Goal: Transaction & Acquisition: Purchase product/service

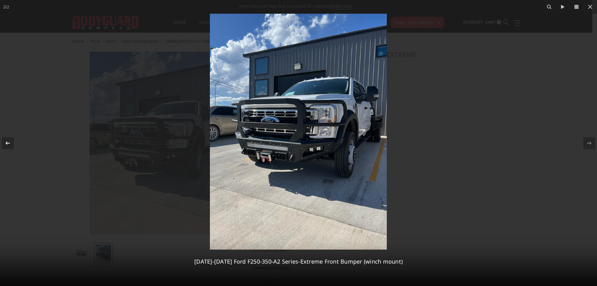
click at [15, 140] on button at bounding box center [11, 142] width 22 height 31
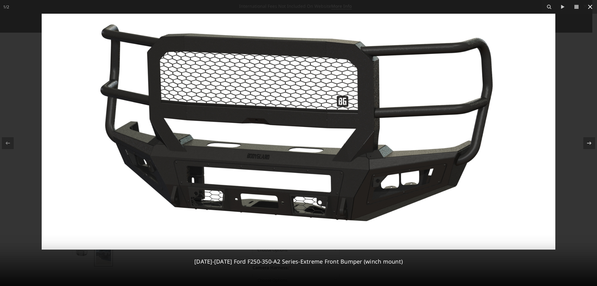
click at [590, 7] on icon at bounding box center [590, 7] width 4 height 4
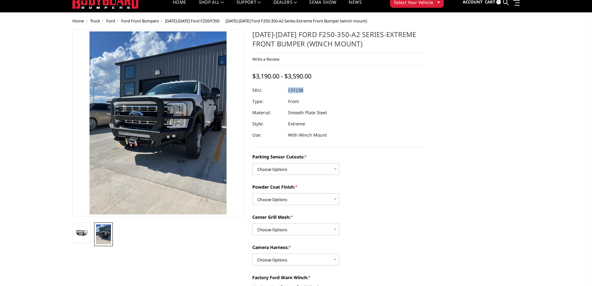
scroll to position [31, 0]
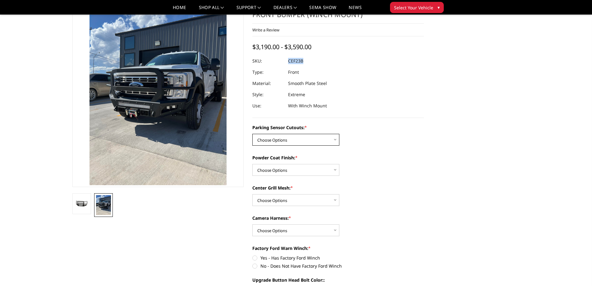
click at [278, 139] on select "Choose Options No-Without Parking Sensor Cutouts Yes-With Parking Sensor Cutouts" at bounding box center [295, 140] width 87 height 12
select select "2421"
click at [252, 134] on select "Choose Options No-Without Parking Sensor Cutouts Yes-With Parking Sensor Cutouts" at bounding box center [295, 140] width 87 height 12
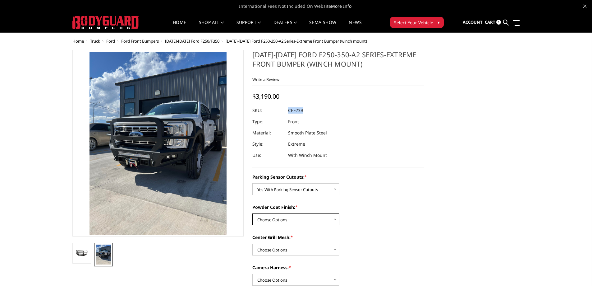
click at [282, 218] on select "Choose Options Bare Metal Textured Black Powder Coat" at bounding box center [295, 219] width 87 height 12
select select "2423"
click at [252, 213] on select "Choose Options Bare Metal Textured Black Powder Coat" at bounding box center [295, 219] width 87 height 12
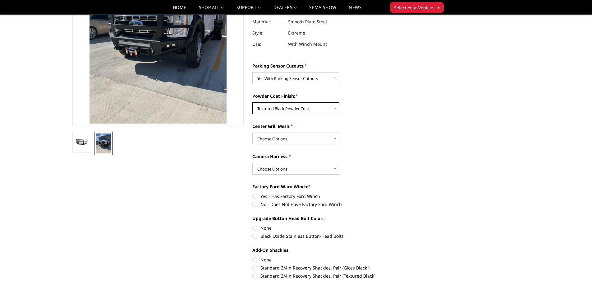
scroll to position [93, 0]
click at [285, 138] on select "Choose Options With Center Grill Mesh Without Center Grill Mesh" at bounding box center [295, 138] width 87 height 12
select select "2424"
click at [252, 132] on select "Choose Options With Center Grill Mesh Without Center Grill Mesh" at bounding box center [295, 138] width 87 height 12
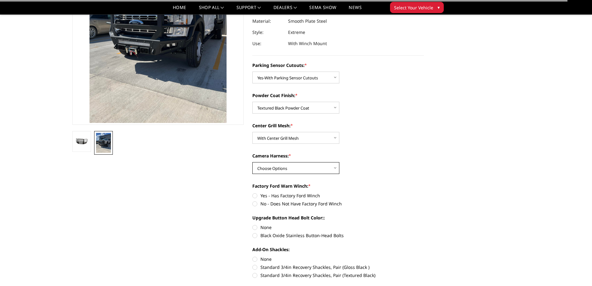
click at [279, 169] on select "Choose Options WITH Camera Harness WITHOUT Camera Harness" at bounding box center [295, 168] width 87 height 12
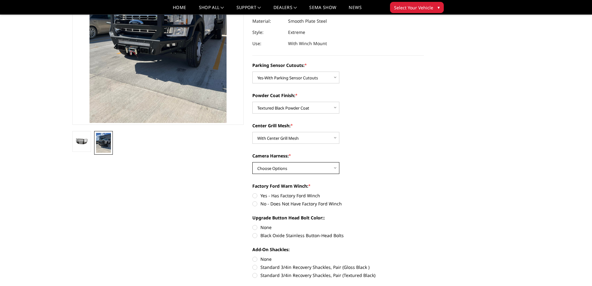
select select "2426"
click at [252, 162] on select "Choose Options WITH Camera Harness WITHOUT Camera Harness" at bounding box center [295, 168] width 87 height 12
click at [253, 196] on label "Yes - Has Factory Ford Winch" at bounding box center [338, 195] width 172 height 7
click at [253, 192] on input "Yes - Has Factory Ford Winch" at bounding box center [252, 192] width 0 height 0
radio input "true"
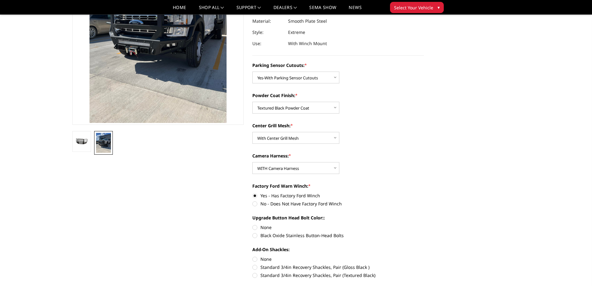
click at [255, 225] on label "None" at bounding box center [338, 227] width 172 height 7
click at [253, 224] on input "None" at bounding box center [252, 224] width 0 height 0
radio input "true"
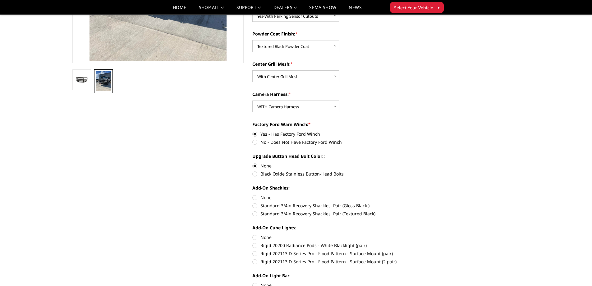
scroll to position [155, 0]
click at [255, 197] on label "None" at bounding box center [338, 196] width 172 height 7
click at [253, 194] on input "None" at bounding box center [252, 193] width 0 height 0
radio input "true"
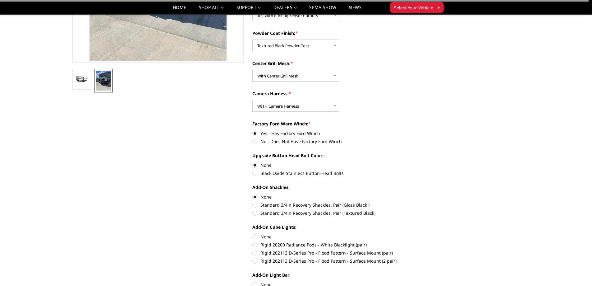
click at [255, 237] on label "None" at bounding box center [338, 236] width 172 height 7
click at [253, 233] on input "None" at bounding box center [252, 233] width 0 height 0
radio input "true"
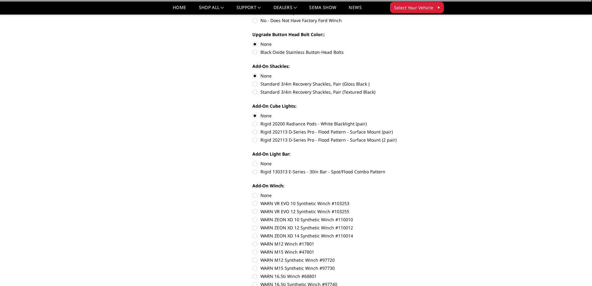
scroll to position [280, 0]
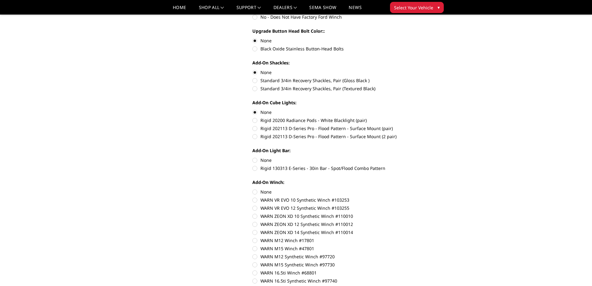
click at [255, 160] on label "None" at bounding box center [338, 160] width 172 height 7
click at [253, 157] on input "None" at bounding box center [252, 157] width 0 height 0
radio input "true"
click at [255, 191] on label "None" at bounding box center [338, 191] width 172 height 7
click at [253, 189] on input "None" at bounding box center [252, 188] width 0 height 0
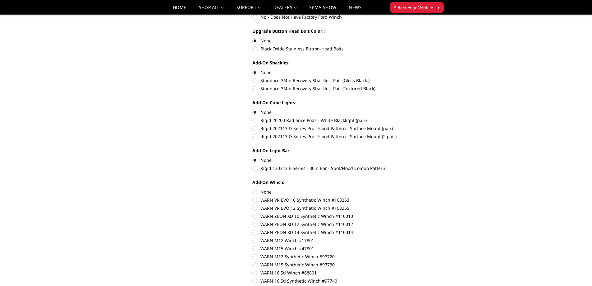
radio input "true"
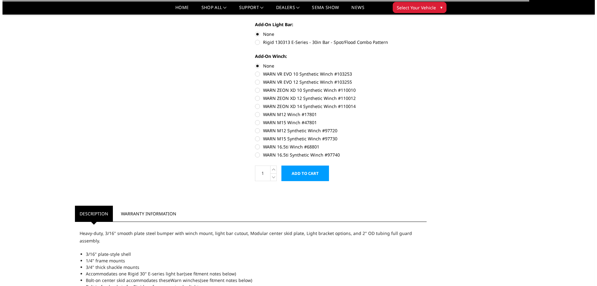
scroll to position [435, 0]
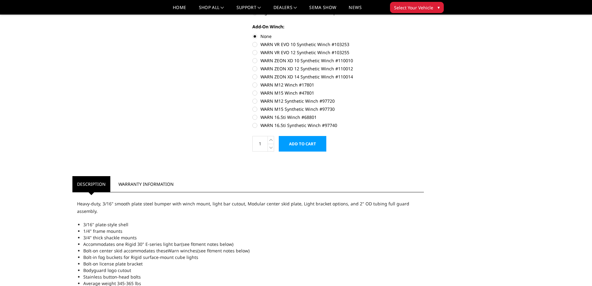
click at [310, 143] on input "Add to Cart" at bounding box center [303, 144] width 48 height 16
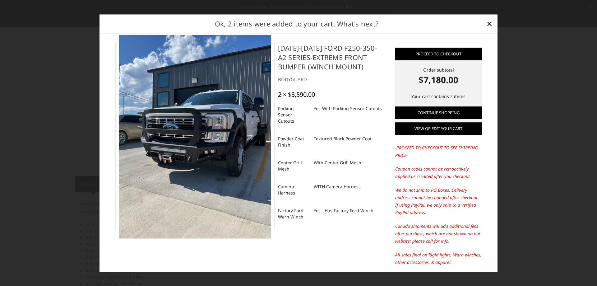
click at [424, 128] on link "View or edit your cart" at bounding box center [438, 128] width 87 height 12
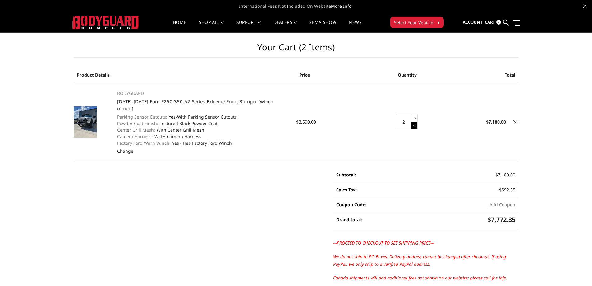
click at [416, 122] on icon at bounding box center [414, 126] width 6 height 8
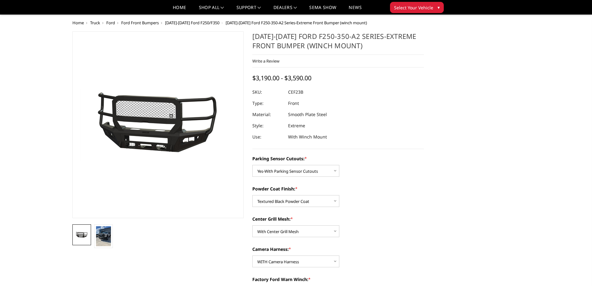
select select "2421"
select select "2423"
select select "2424"
select select "2426"
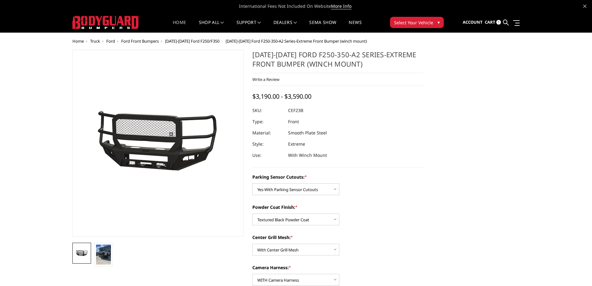
click at [177, 22] on link "Home" at bounding box center [179, 26] width 13 height 12
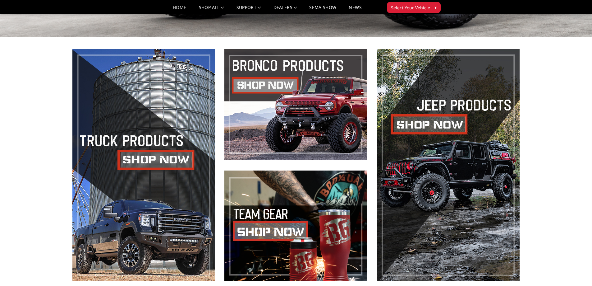
scroll to position [280, 0]
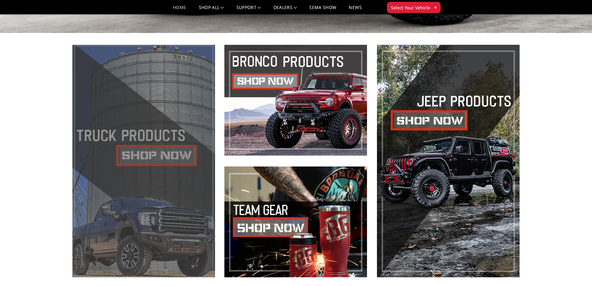
click at [170, 153] on span at bounding box center [143, 161] width 143 height 232
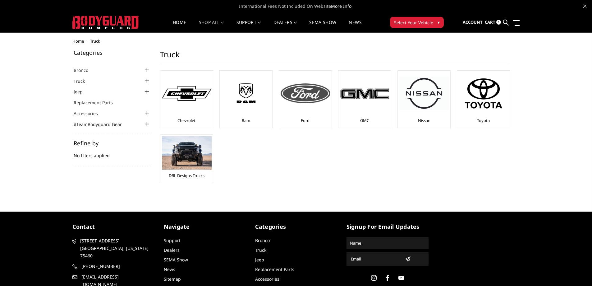
click at [303, 104] on div at bounding box center [306, 93] width 50 height 42
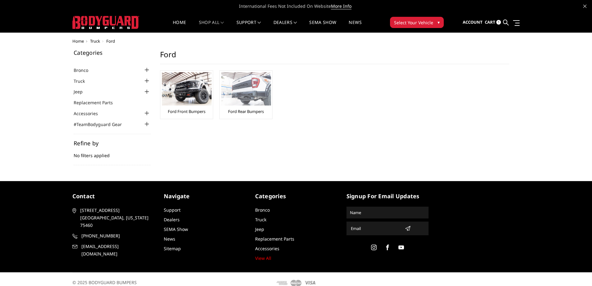
click at [256, 94] on img at bounding box center [246, 88] width 50 height 33
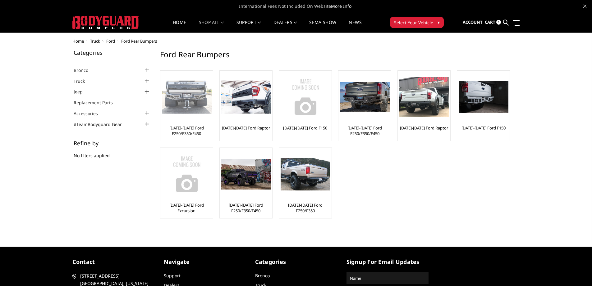
click at [186, 109] on img at bounding box center [187, 96] width 50 height 33
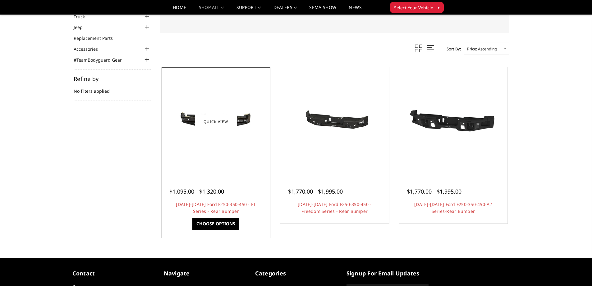
scroll to position [93, 0]
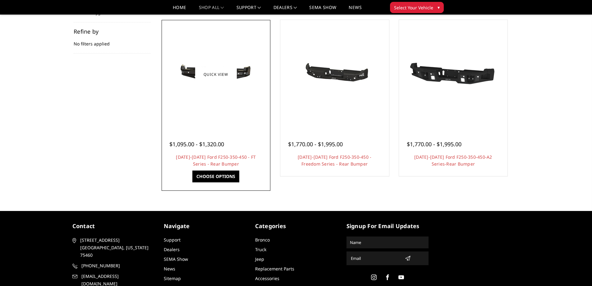
click at [224, 94] on img at bounding box center [215, 74] width 99 height 47
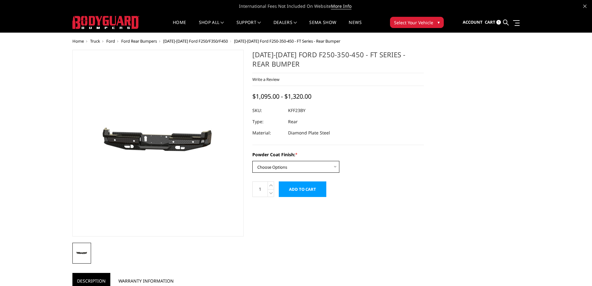
click at [295, 164] on select "Choose Options Bare Metal Gloss Black Powder Coat Textured Black Powder Coat" at bounding box center [295, 167] width 87 height 12
select select "3422"
click at [252, 161] on select "Choose Options Bare Metal Gloss Black Powder Coat Textured Black Powder Coat" at bounding box center [295, 167] width 87 height 12
drag, startPoint x: 312, startPoint y: 109, endPoint x: 289, endPoint y: 110, distance: 22.7
click at [289, 110] on dl "SKU: KFF23BYT UPC: Type: Rear Material: Diamond Plate Steel" at bounding box center [338, 122] width 172 height 34
